Goal: Understand process/instructions: Learn how to perform a task or action

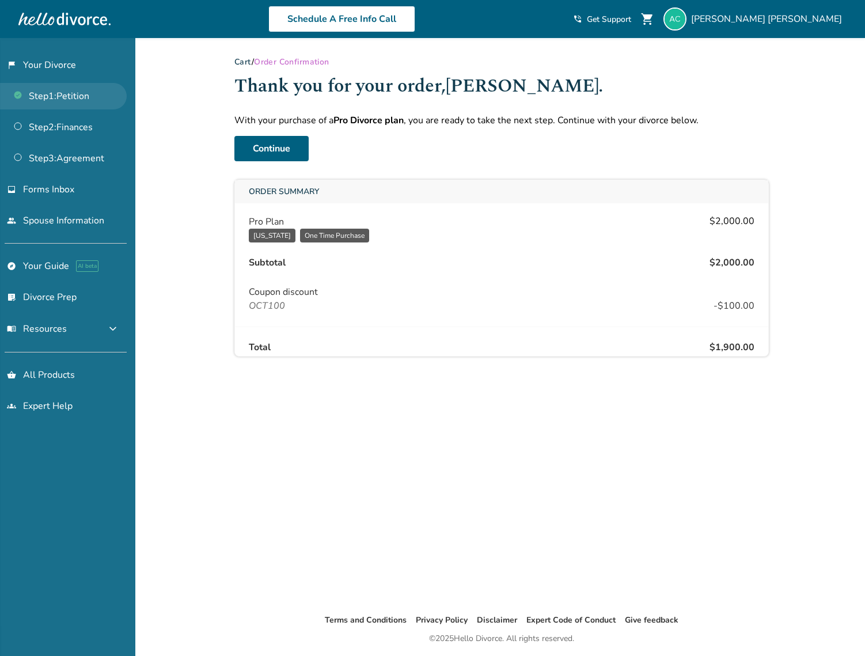
click at [46, 88] on link "Step 1 : Petition" at bounding box center [63, 96] width 127 height 26
